Goal: Task Accomplishment & Management: Use online tool/utility

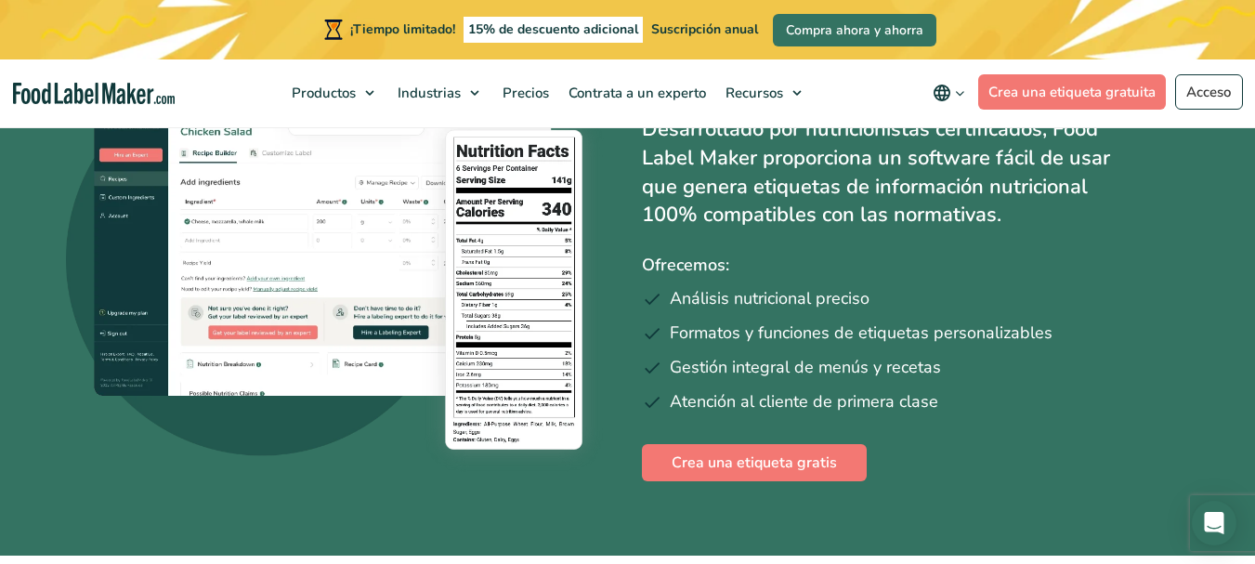
scroll to position [279, 0]
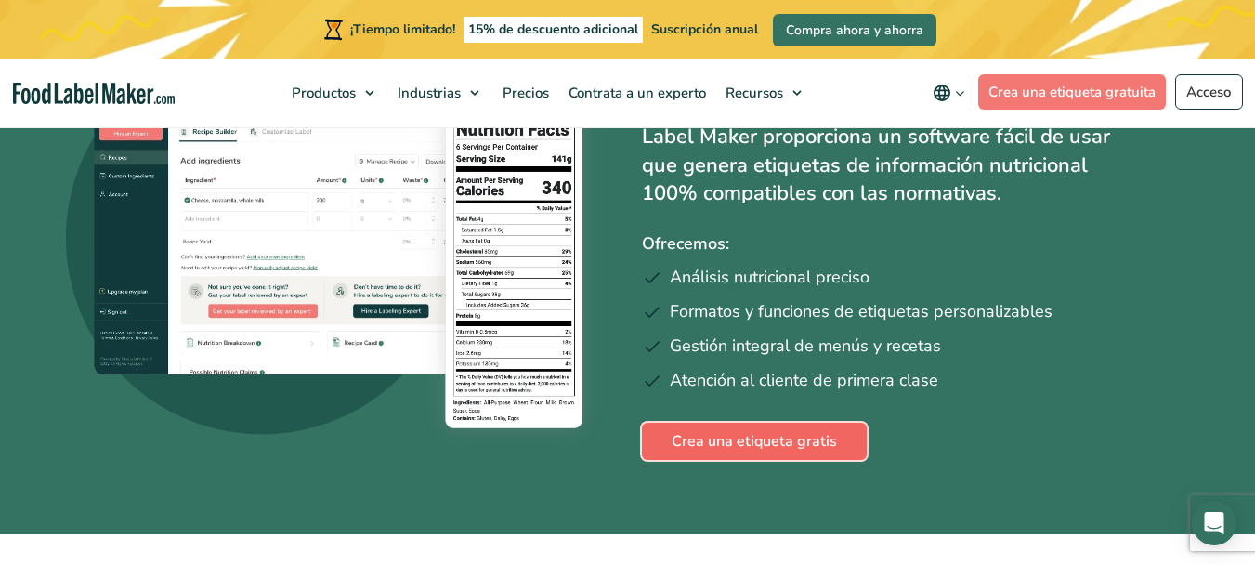
click at [755, 442] on font "Crea una etiqueta gratis" at bounding box center [754, 441] width 165 height 20
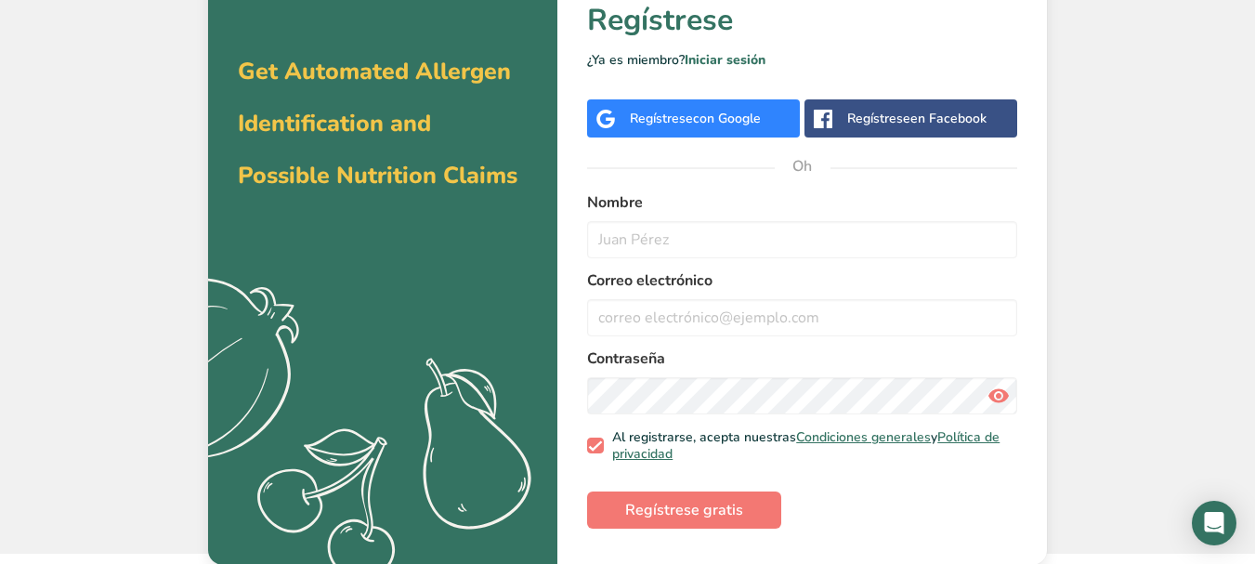
scroll to position [66, 0]
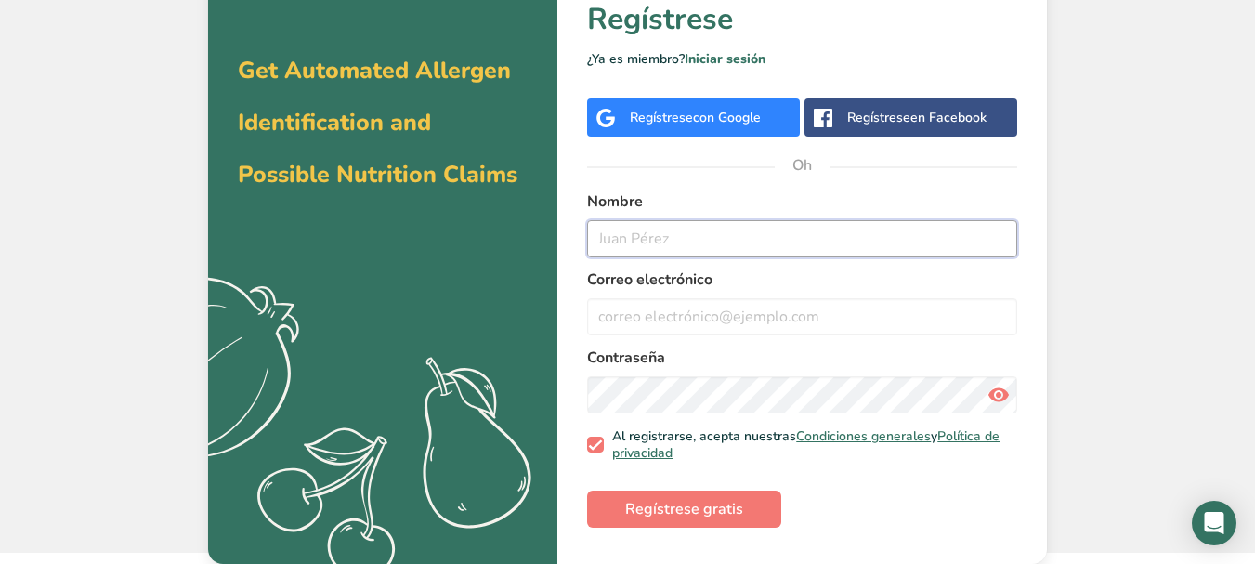
click at [705, 254] on input "text" at bounding box center [802, 238] width 430 height 37
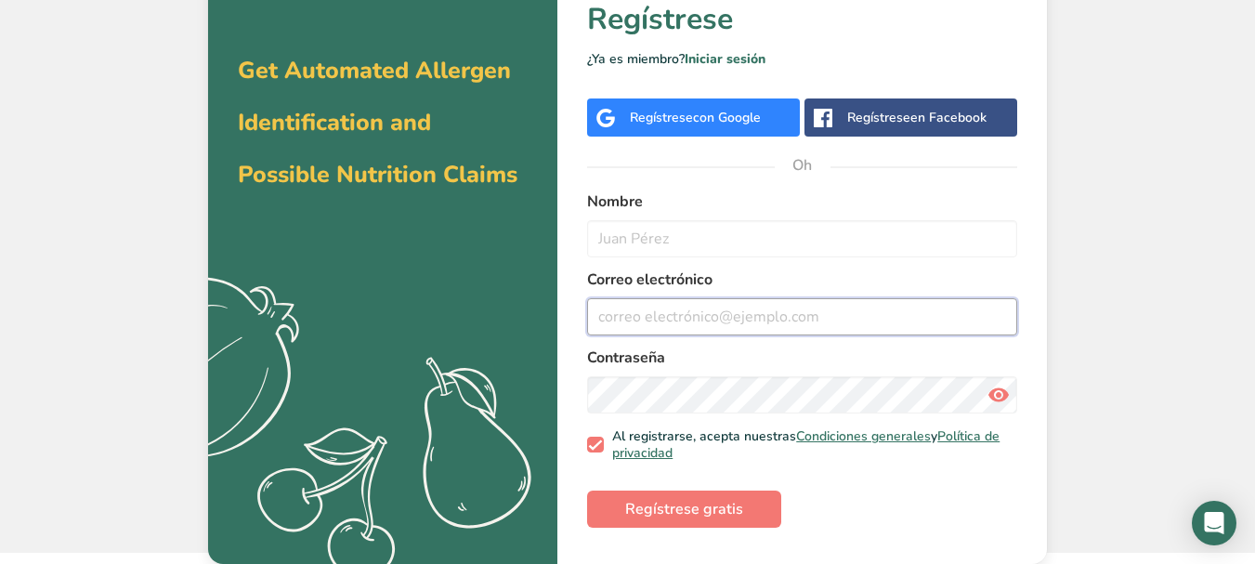
click at [694, 312] on input "email" at bounding box center [802, 316] width 430 height 37
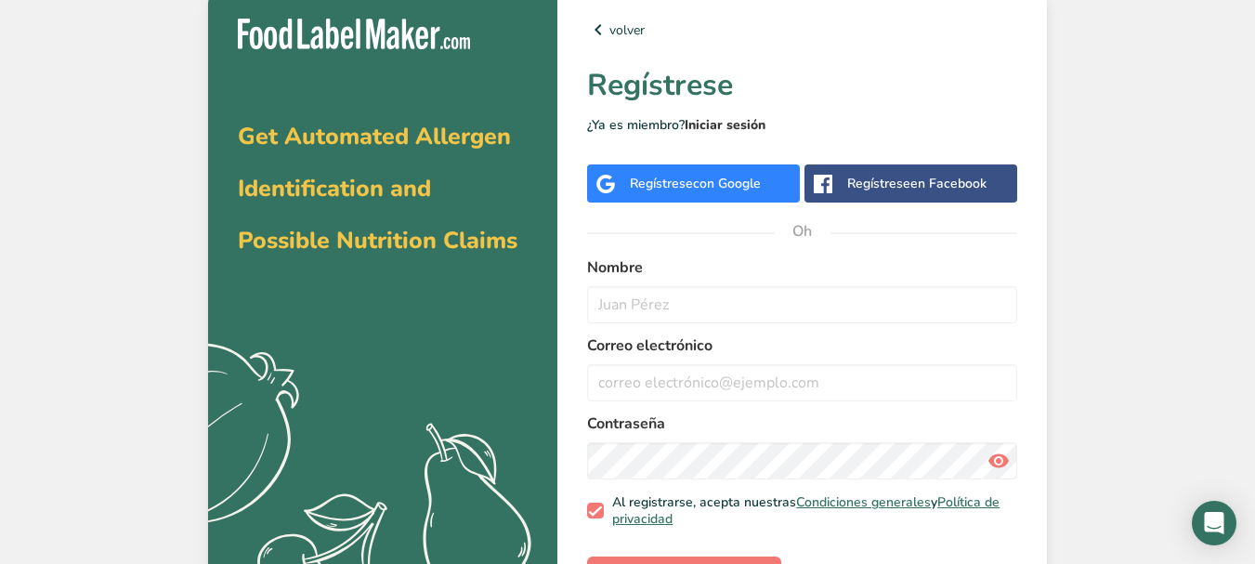
click at [731, 130] on font "Iniciar sesión" at bounding box center [725, 125] width 81 height 18
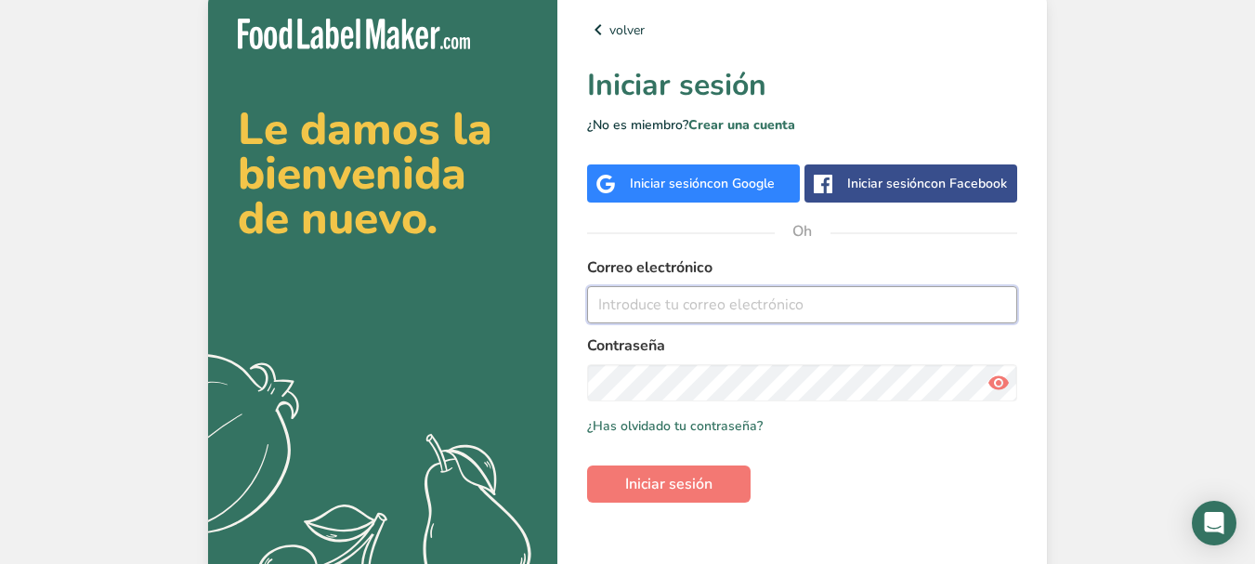
click at [663, 296] on input "email" at bounding box center [802, 304] width 430 height 37
click at [643, 308] on input "email" at bounding box center [802, 304] width 430 height 37
type input "vp9600@ues.edu.sv"
click at [990, 381] on icon at bounding box center [999, 382] width 22 height 33
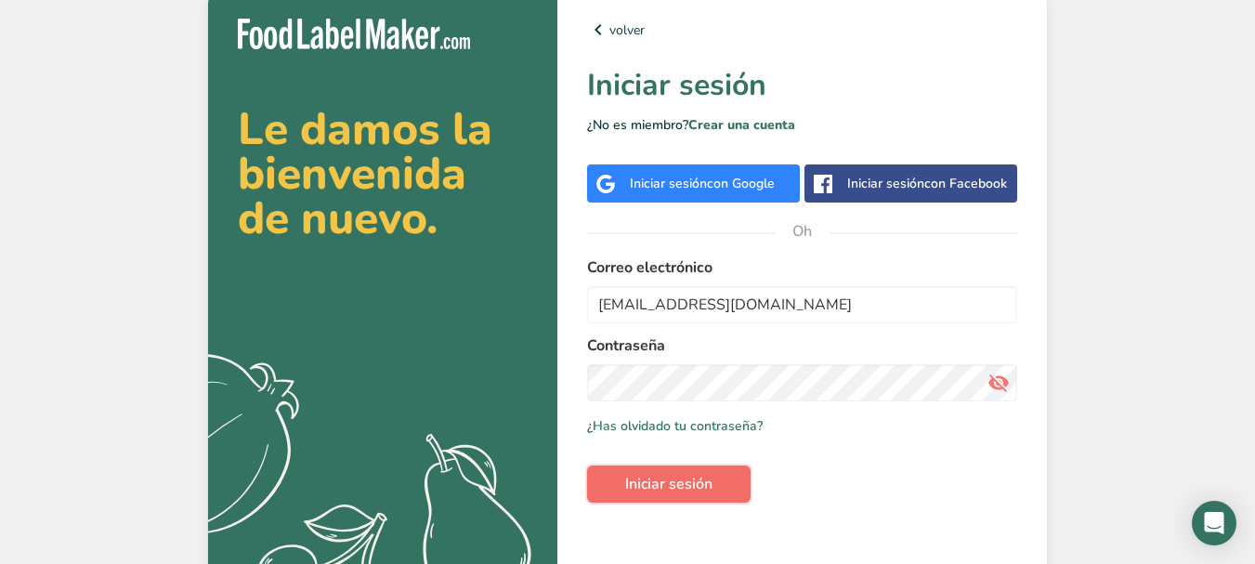
click at [637, 474] on font "Iniciar sesión" at bounding box center [668, 484] width 87 height 20
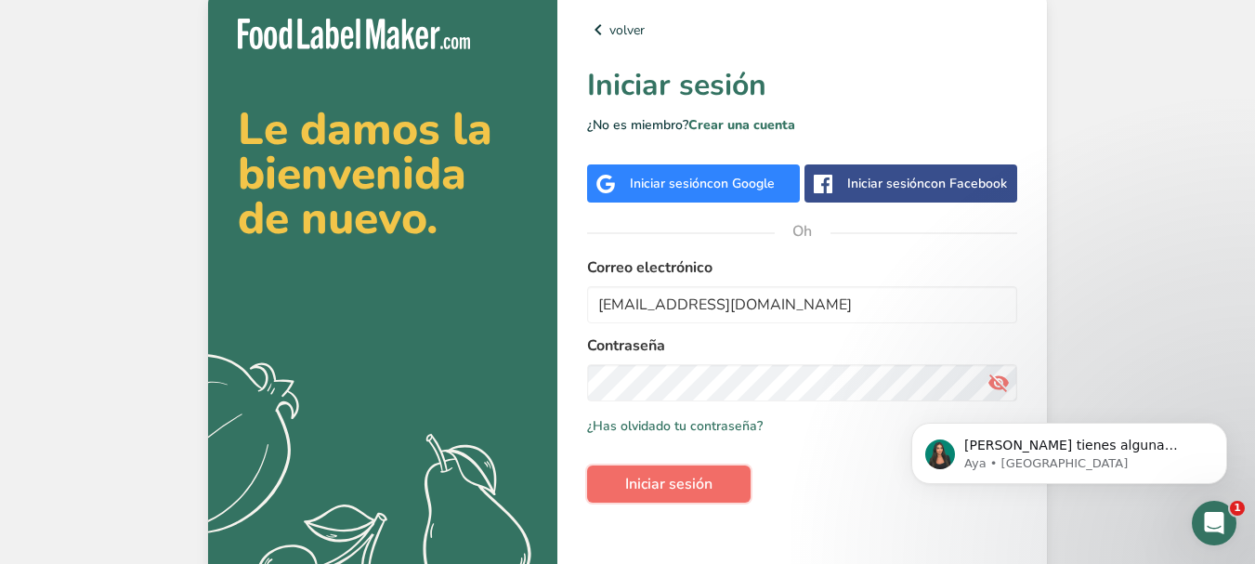
click at [679, 499] on button "Iniciar sesión" at bounding box center [669, 484] width 164 height 37
click at [690, 494] on span "Iniciar sesión" at bounding box center [668, 484] width 87 height 22
click at [707, 476] on font "Iniciar sesión" at bounding box center [668, 484] width 87 height 20
click at [710, 492] on font "Iniciar sesión" at bounding box center [668, 484] width 87 height 20
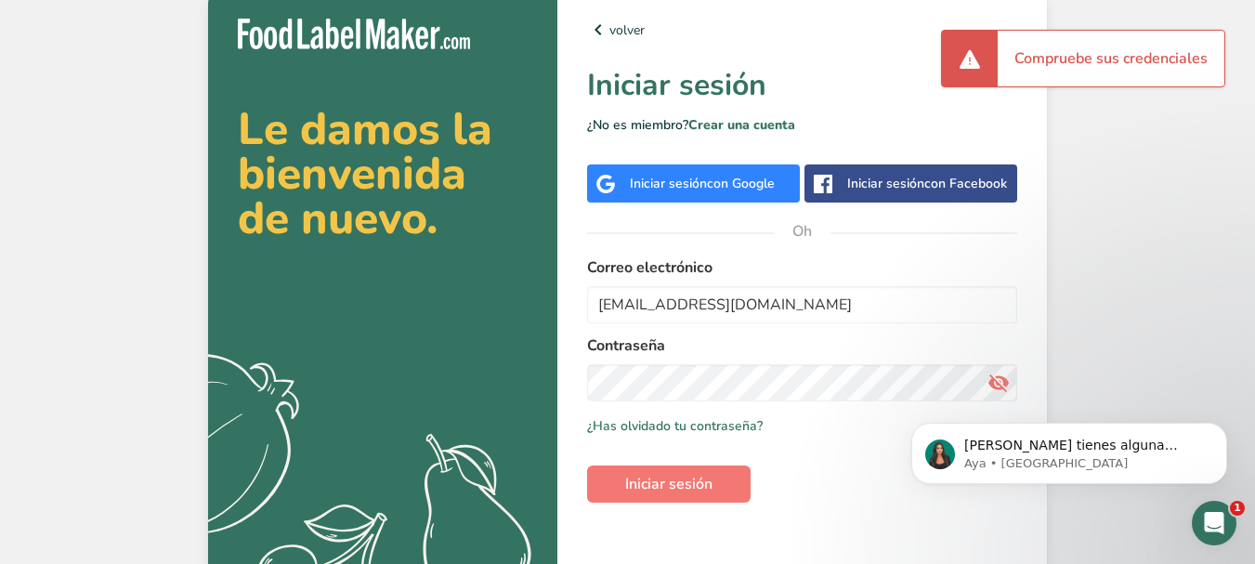
click at [693, 436] on form "Correo electrónico vp9600@ues.edu.sv Contraseña Recuérdame ¿Has olvidado tu con…" at bounding box center [802, 379] width 430 height 246
click at [693, 426] on font "¿Has olvidado tu contraseña?" at bounding box center [675, 426] width 176 height 18
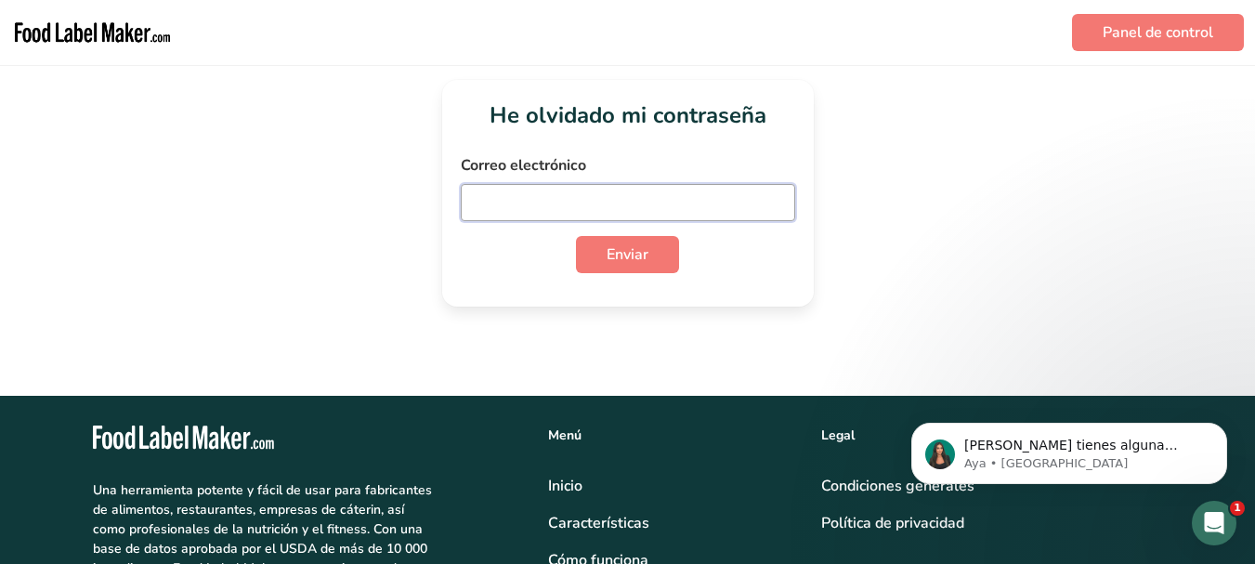
click at [509, 207] on input "email" at bounding box center [628, 202] width 335 height 37
type input "[EMAIL_ADDRESS][DOMAIN_NAME]"
click at [627, 261] on font "Enviar" at bounding box center [628, 254] width 42 height 20
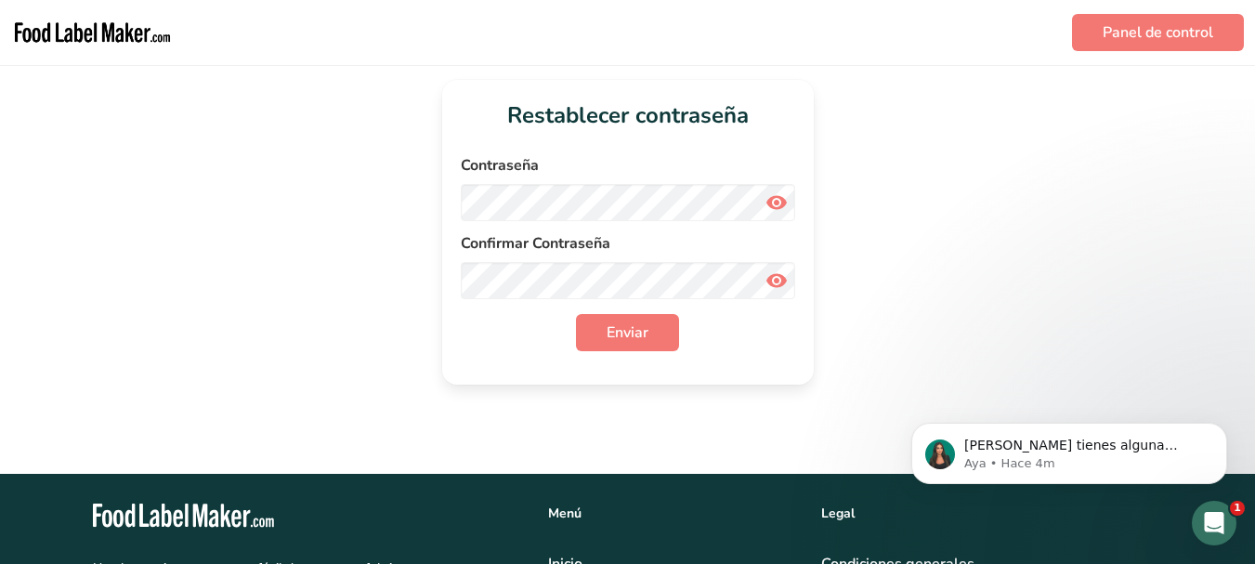
click at [790, 204] on span at bounding box center [776, 202] width 37 height 37
click at [609, 330] on font "Enviar" at bounding box center [628, 332] width 42 height 20
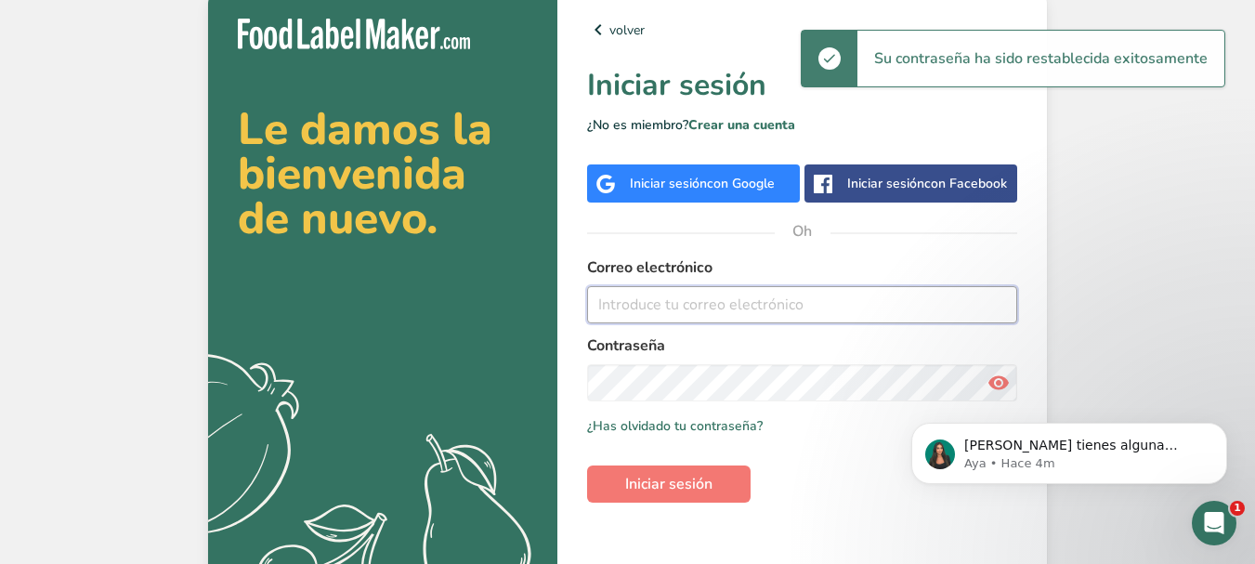
click at [618, 303] on input "email" at bounding box center [802, 304] width 430 height 37
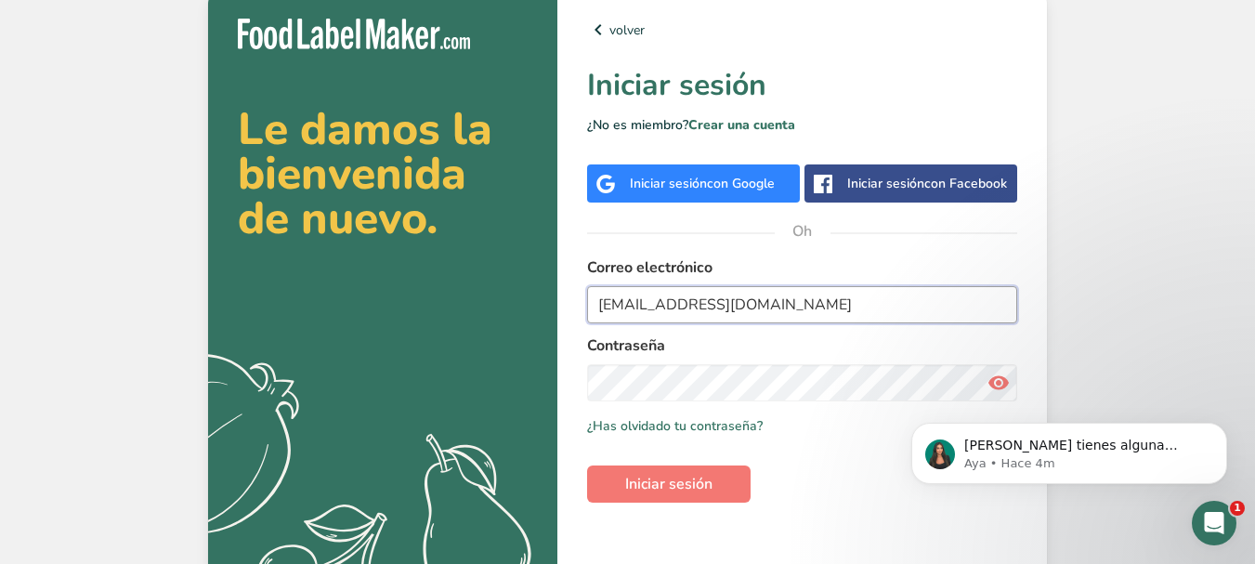
type input "[EMAIL_ADDRESS][DOMAIN_NAME]"
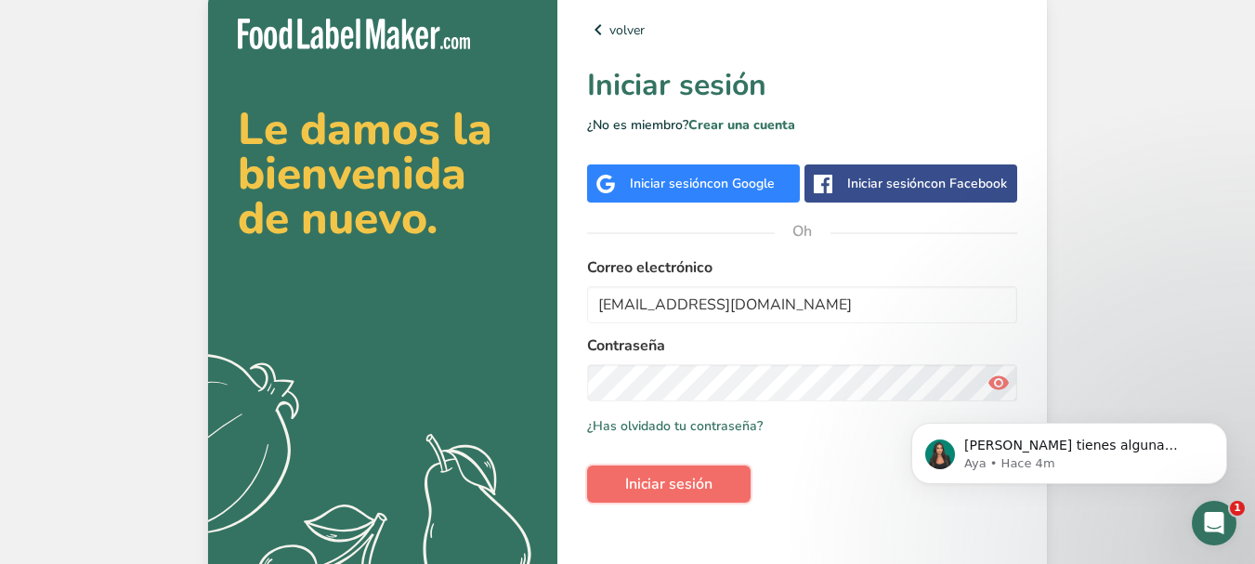
click at [649, 480] on font "Iniciar sesión" at bounding box center [668, 484] width 87 height 20
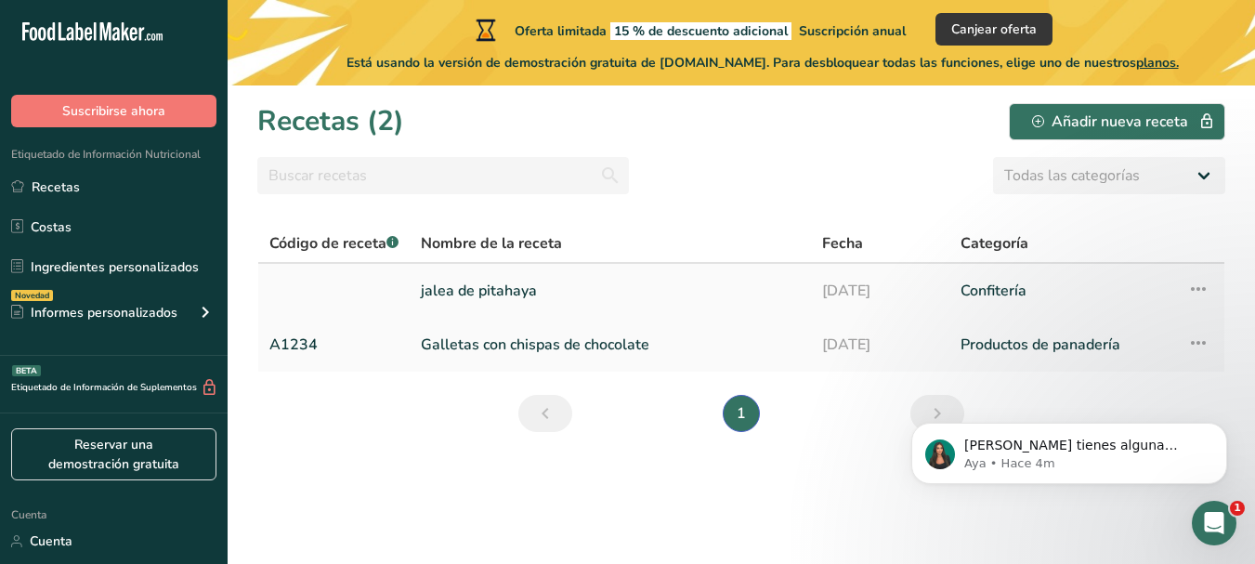
click at [992, 285] on font "Confitería" at bounding box center [994, 291] width 66 height 20
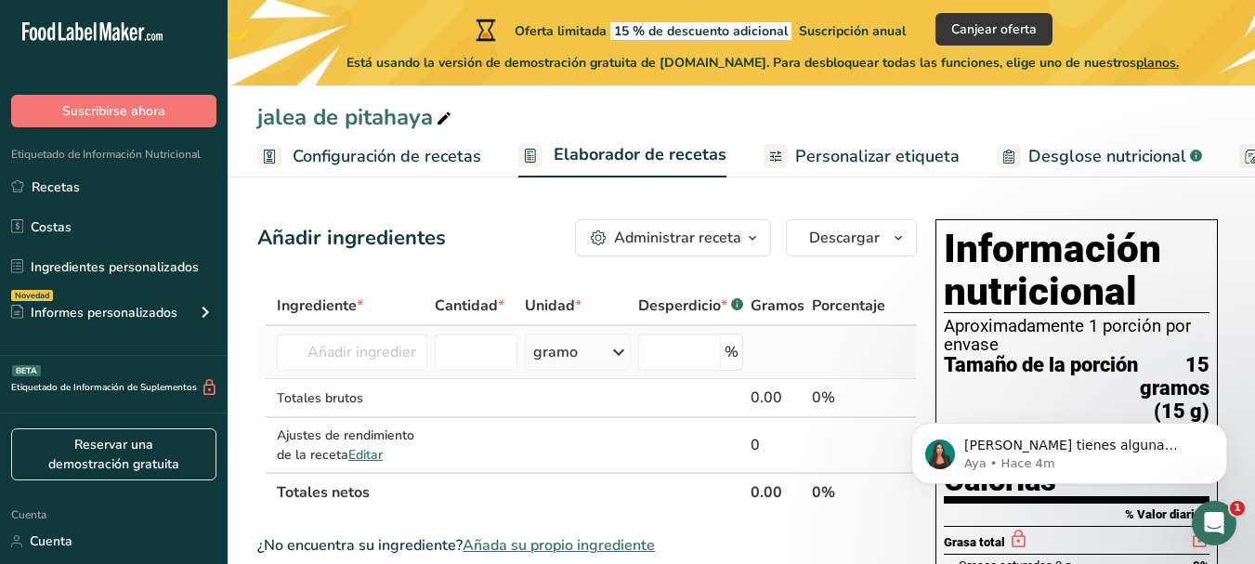
click at [563, 352] on font "gramo" at bounding box center [555, 352] width 45 height 20
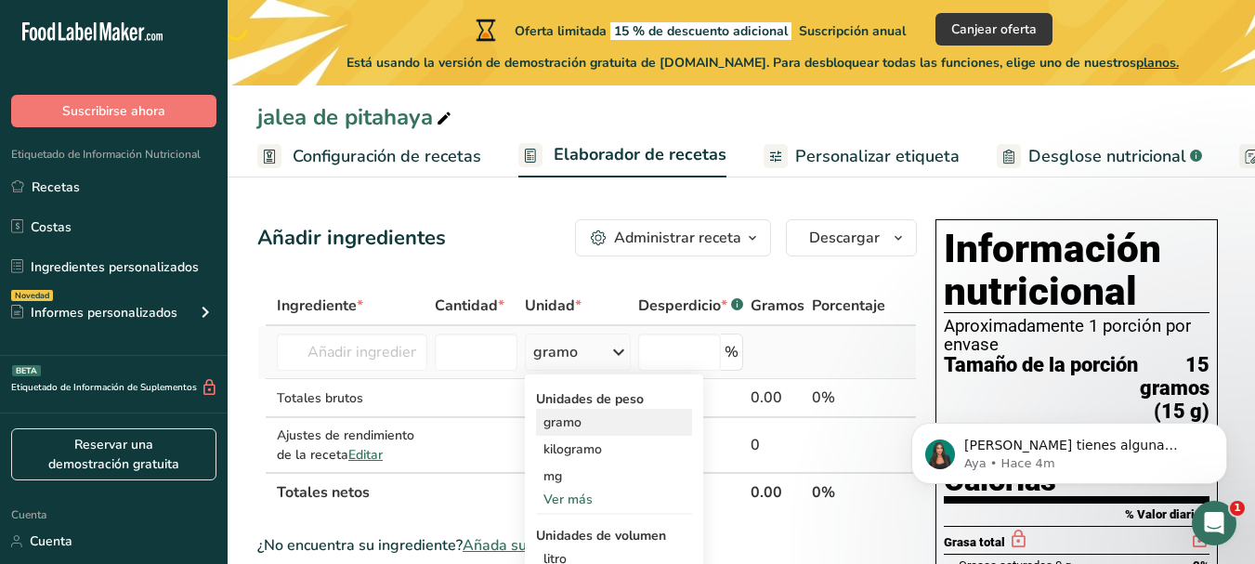
click at [572, 423] on font "gramo" at bounding box center [563, 423] width 38 height 18
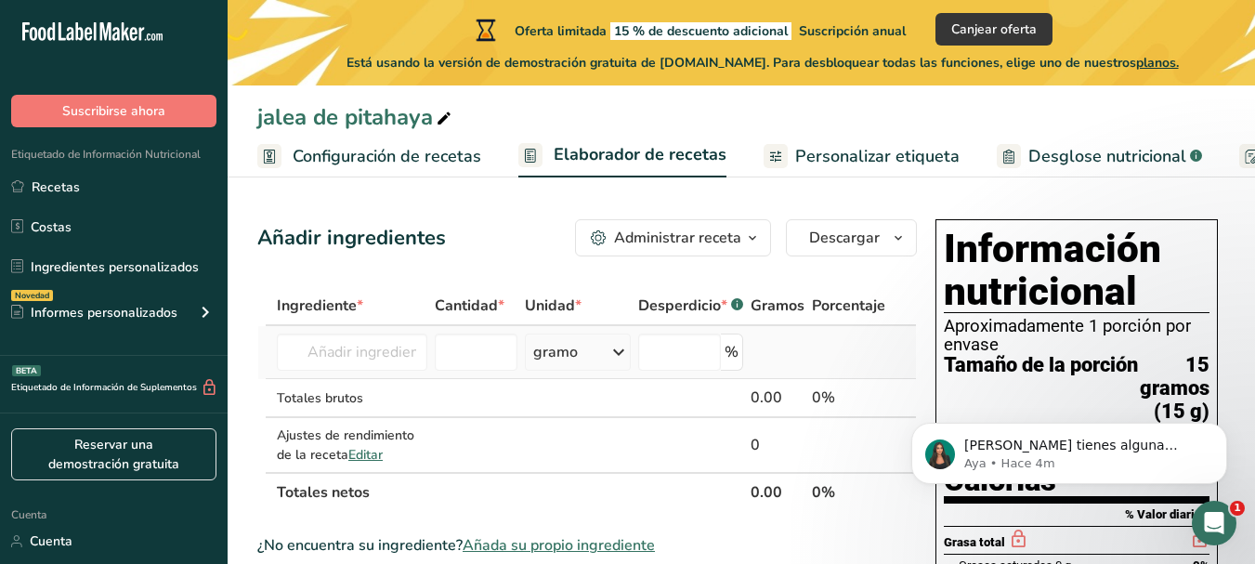
scroll to position [93, 0]
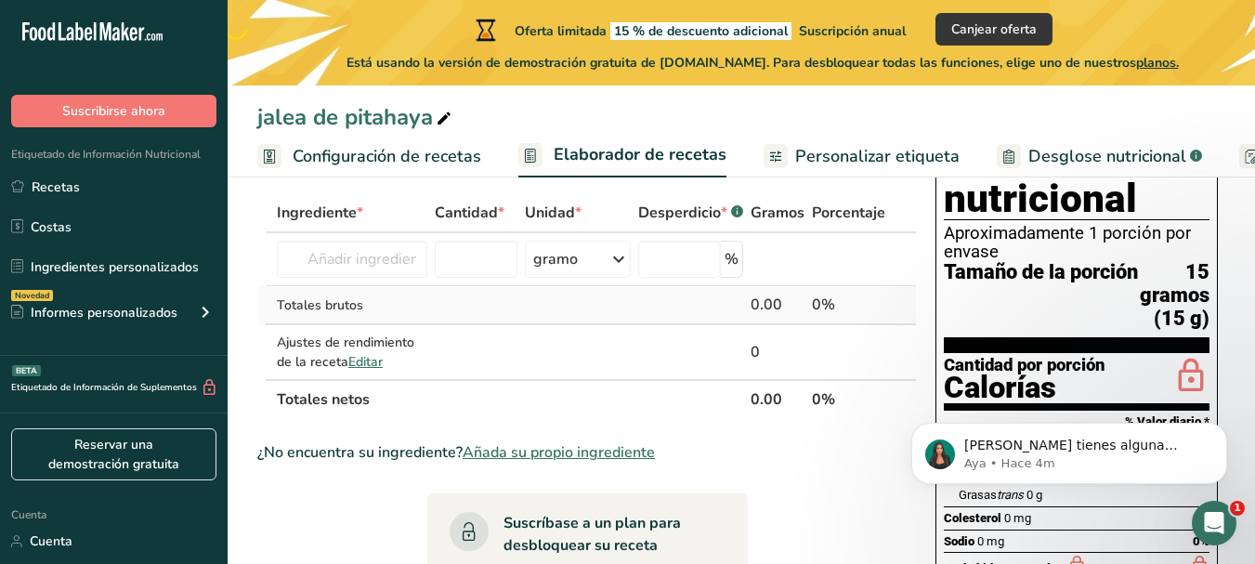
click at [462, 318] on td at bounding box center [476, 305] width 90 height 39
click at [778, 395] on font "0.00" at bounding box center [767, 399] width 32 height 20
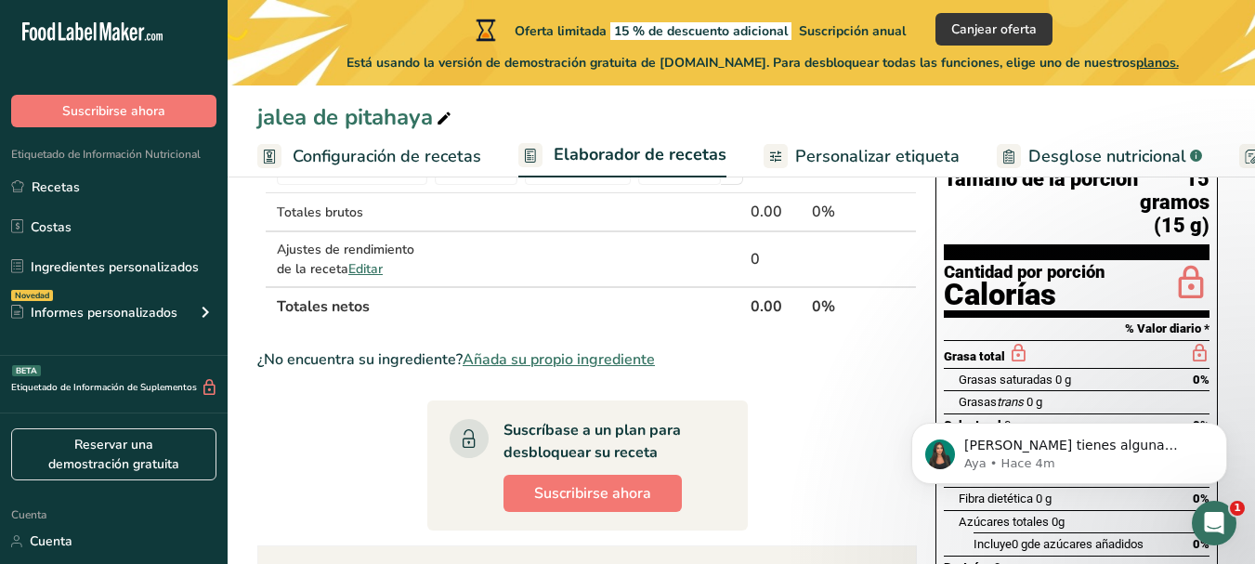
scroll to position [0, 0]
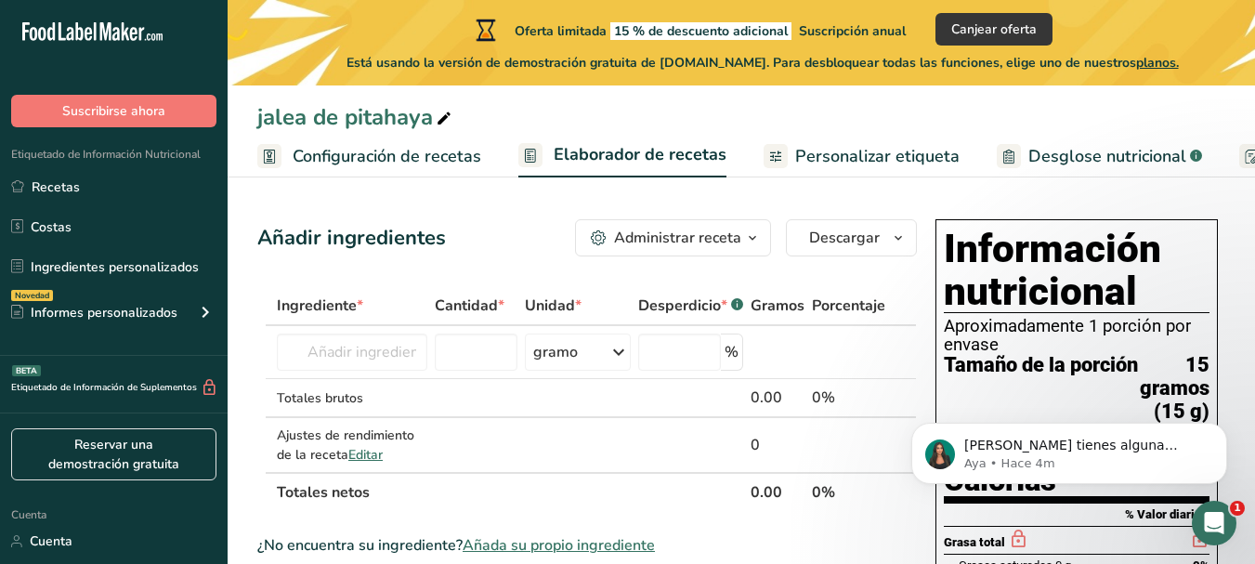
click at [1087, 157] on font "Desglose nutricional" at bounding box center [1108, 156] width 158 height 22
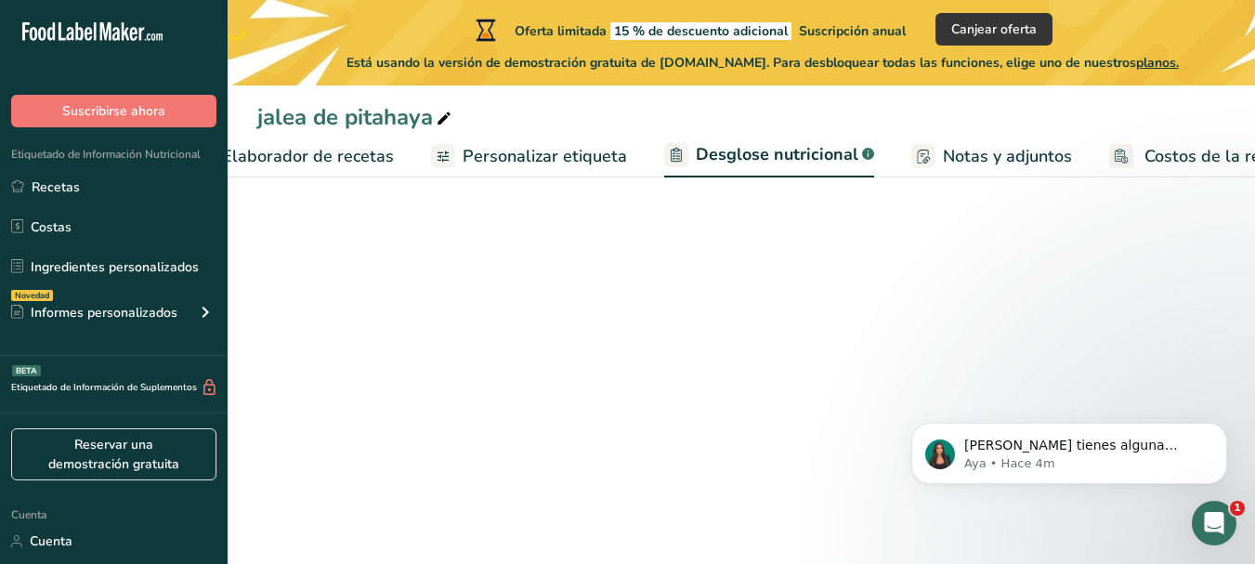
select select "Calories"
